Goal: Task Accomplishment & Management: Use online tool/utility

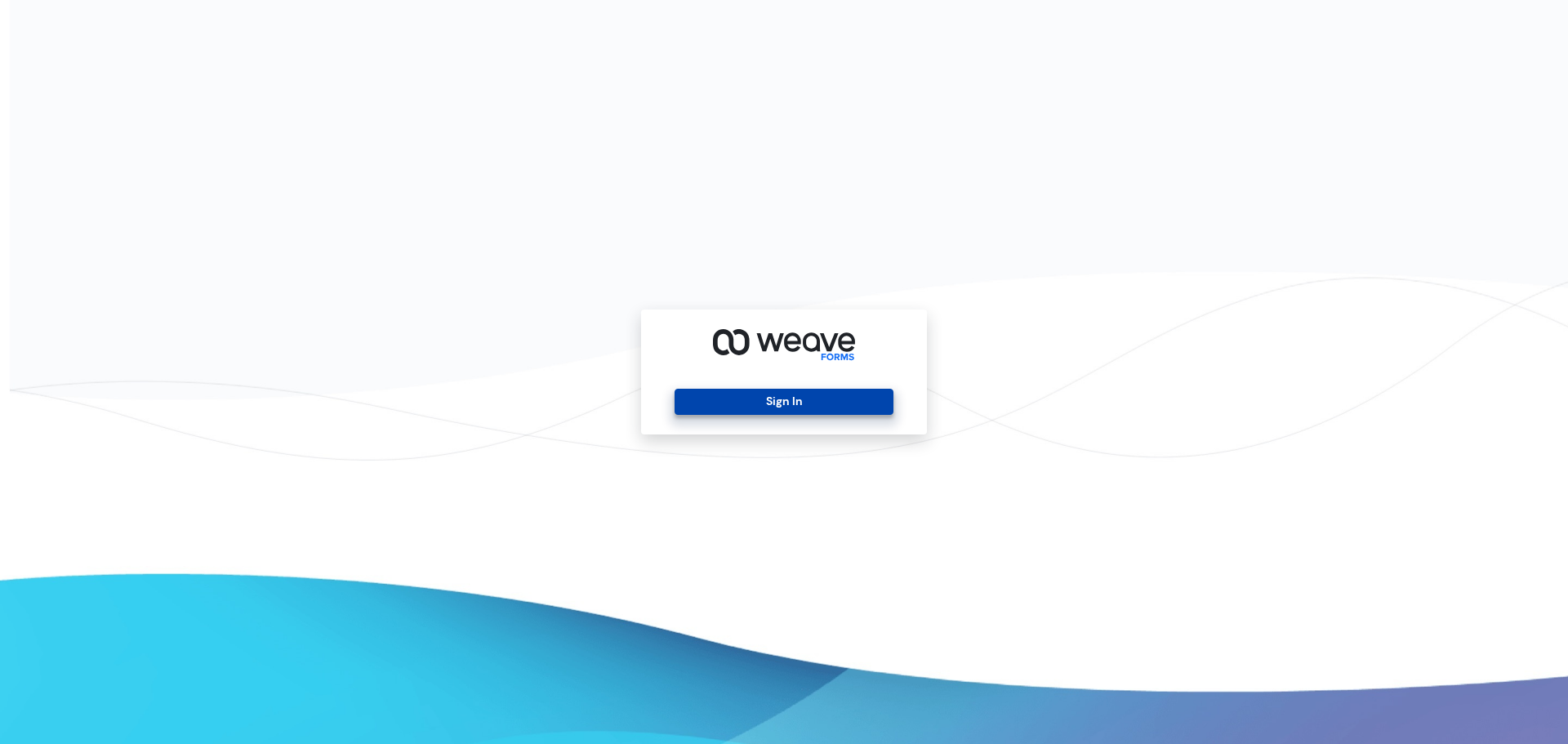
click at [828, 392] on button "Sign In" at bounding box center [783, 402] width 218 height 26
